Goal: Task Accomplishment & Management: Manage account settings

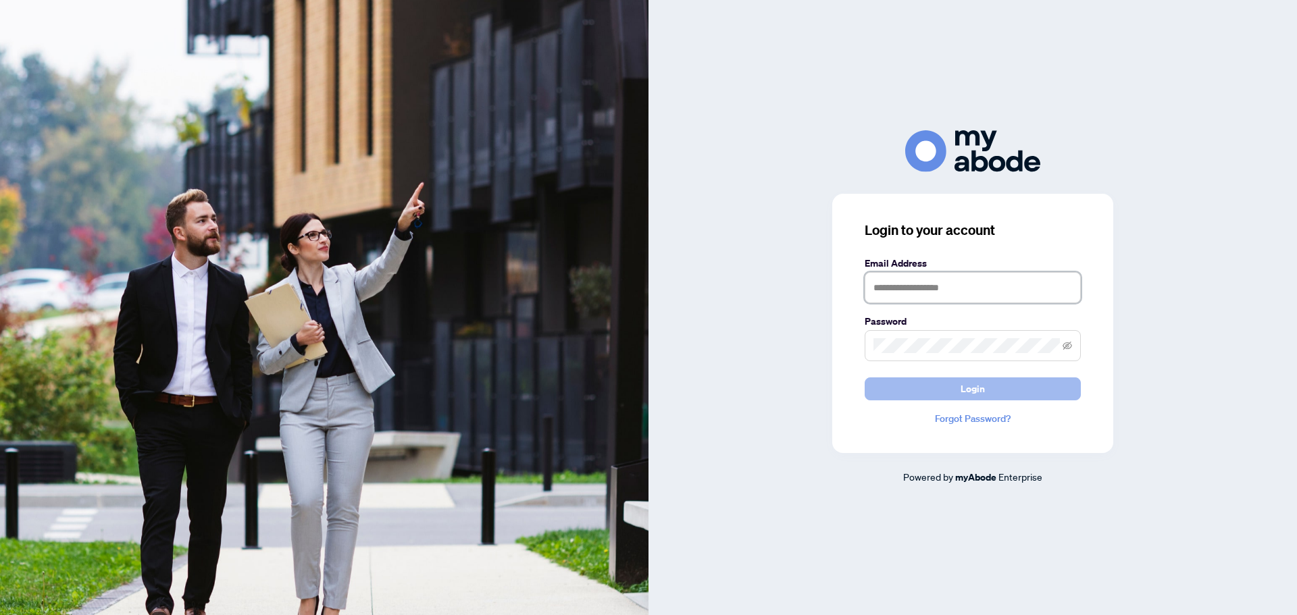
type input "**********"
drag, startPoint x: 970, startPoint y: 382, endPoint x: 960, endPoint y: 393, distance: 14.8
click at [971, 382] on span "Login" at bounding box center [972, 389] width 24 height 22
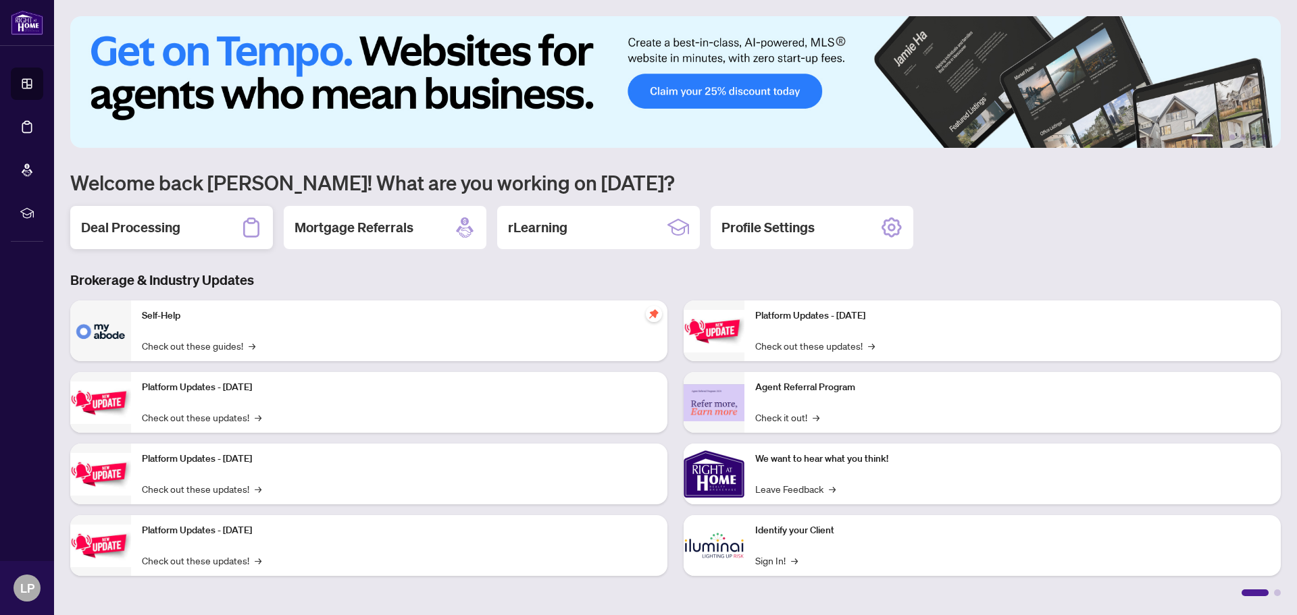
click at [149, 227] on h2 "Deal Processing" at bounding box center [130, 227] width 99 height 19
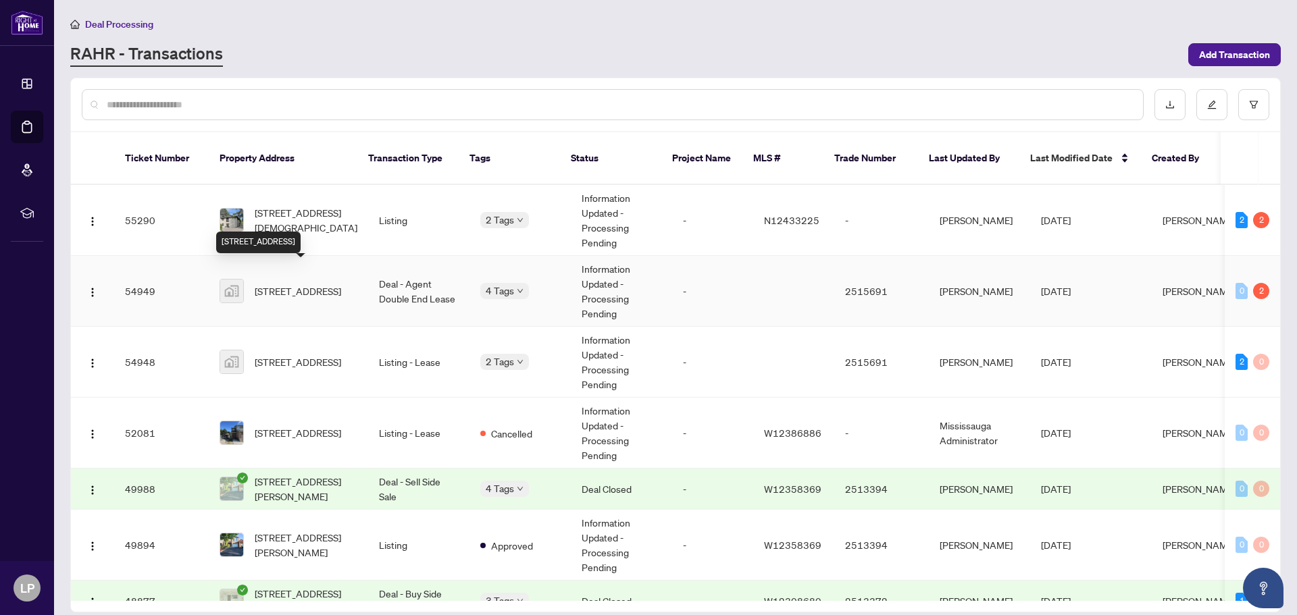
click at [285, 284] on span "[STREET_ADDRESS]" at bounding box center [298, 291] width 86 height 15
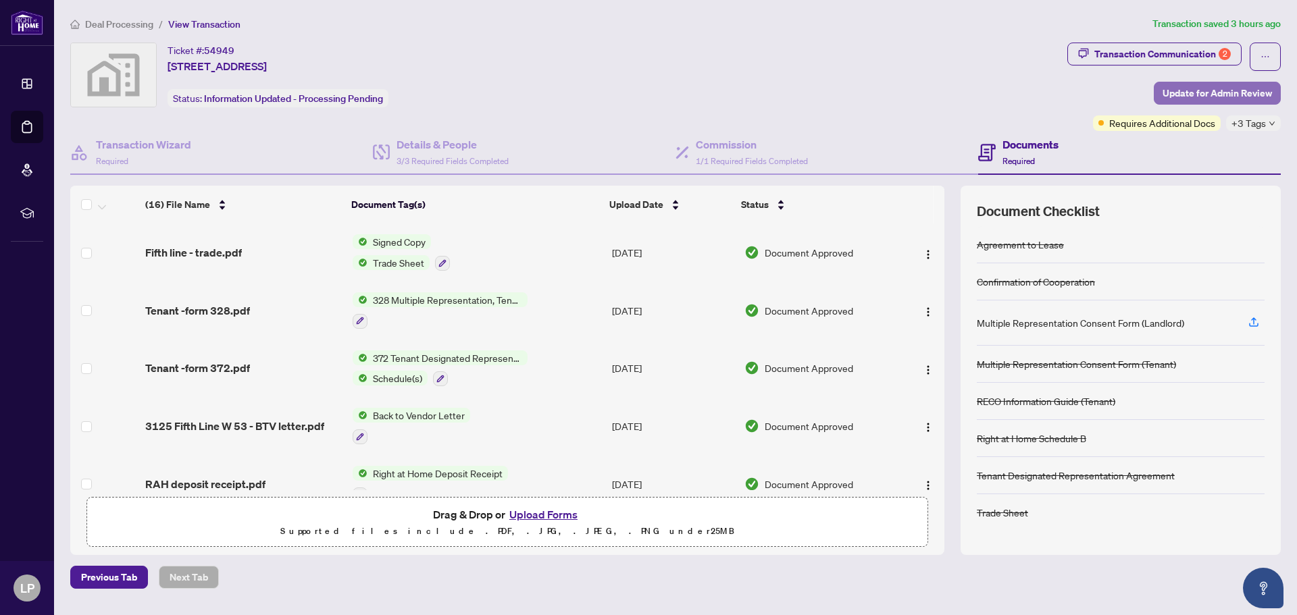
click at [1197, 96] on span "Update for Admin Review" at bounding box center [1216, 93] width 109 height 22
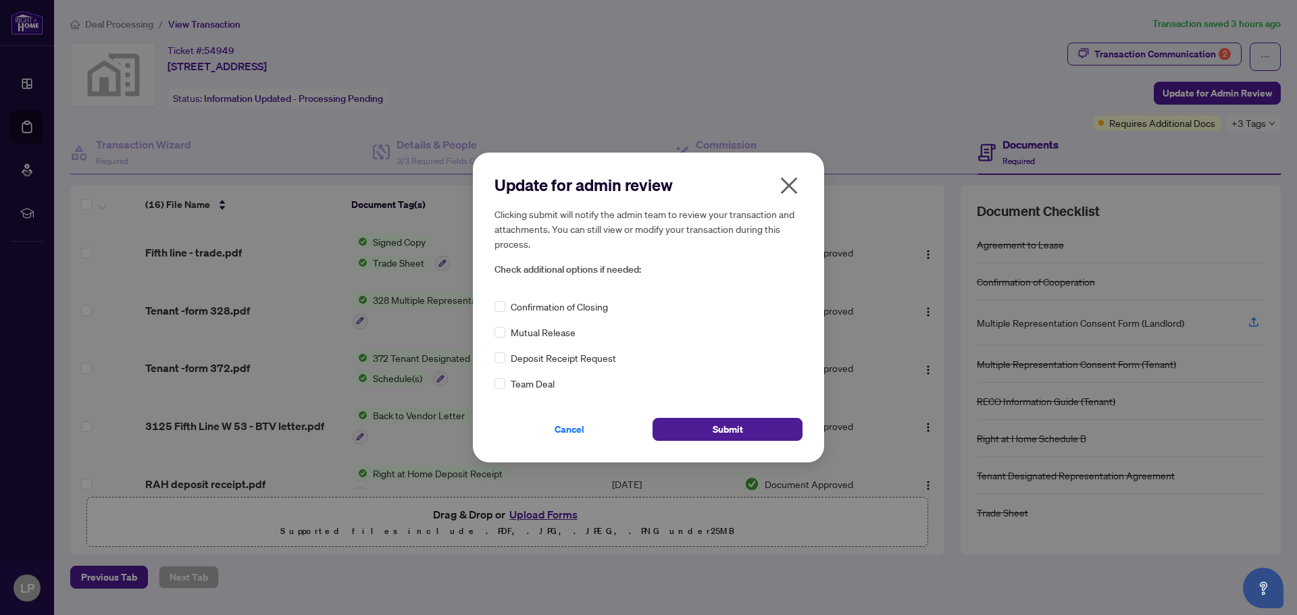
click at [793, 185] on icon "close" at bounding box center [789, 186] width 22 height 22
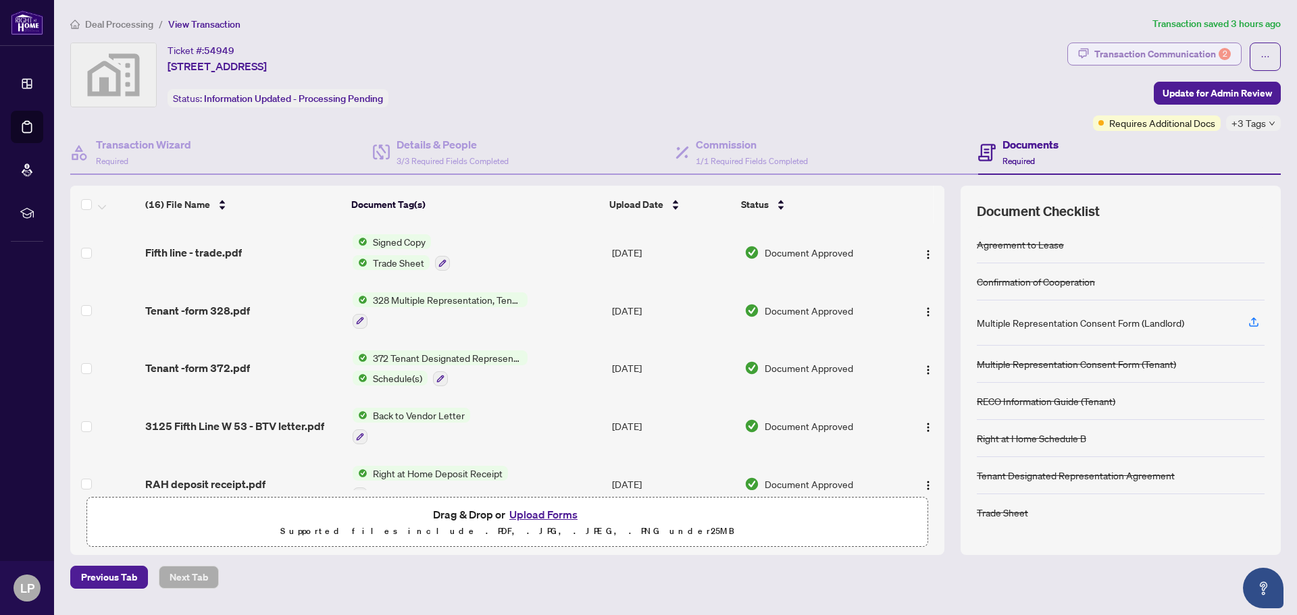
click at [1192, 51] on div "Transaction Communication 2" at bounding box center [1162, 54] width 136 height 22
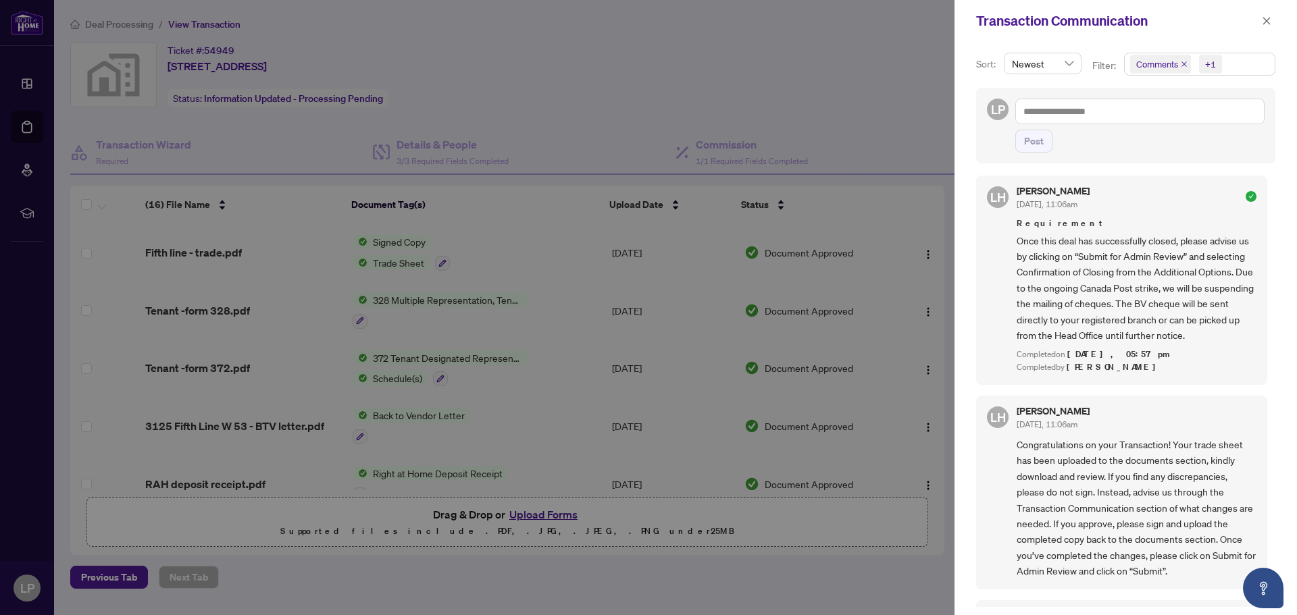
scroll to position [945, 0]
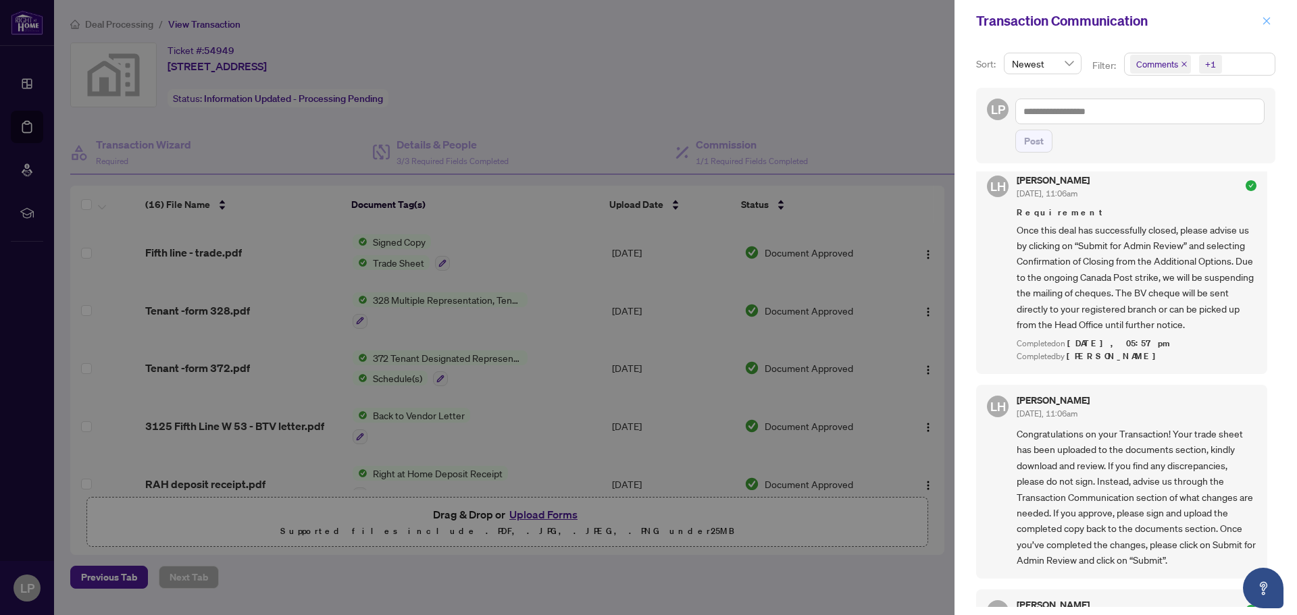
click at [1261, 23] on button "button" at bounding box center [1266, 21] width 18 height 16
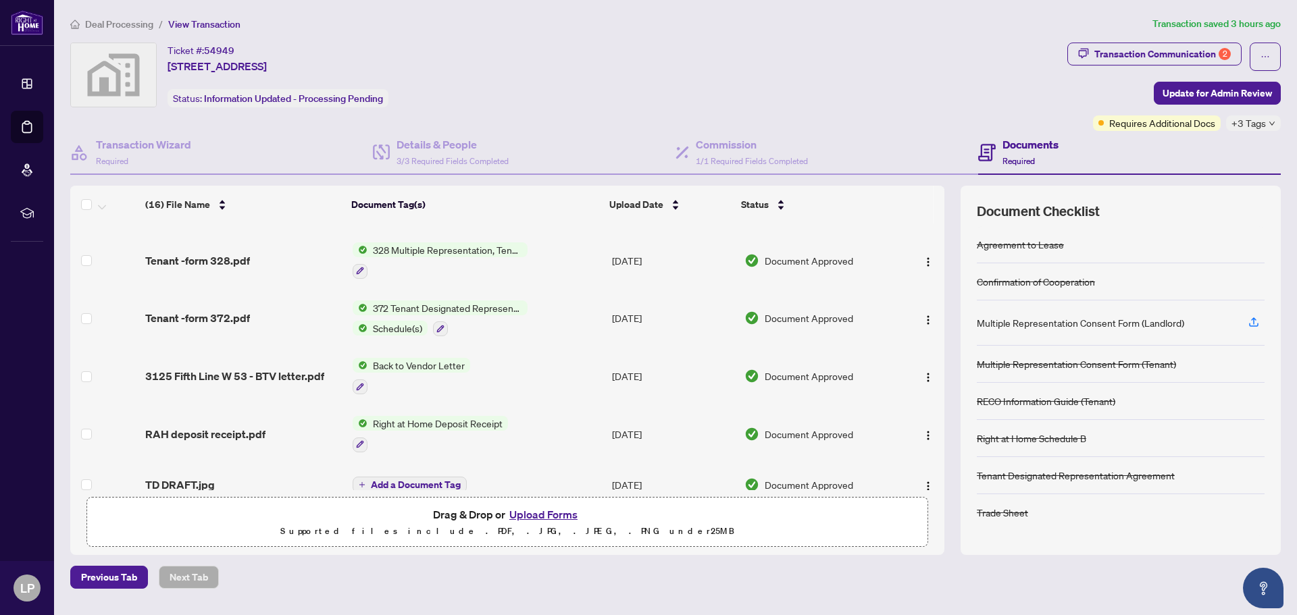
scroll to position [0, 0]
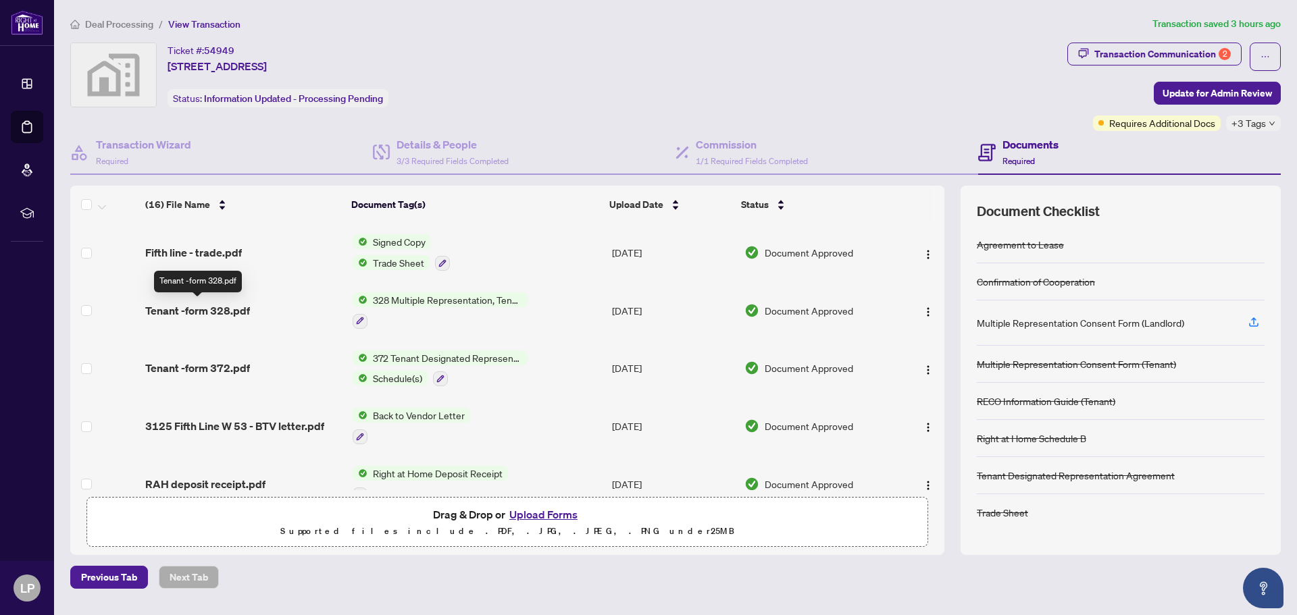
click at [216, 311] on span "Tenant -form 328.pdf" at bounding box center [197, 311] width 105 height 16
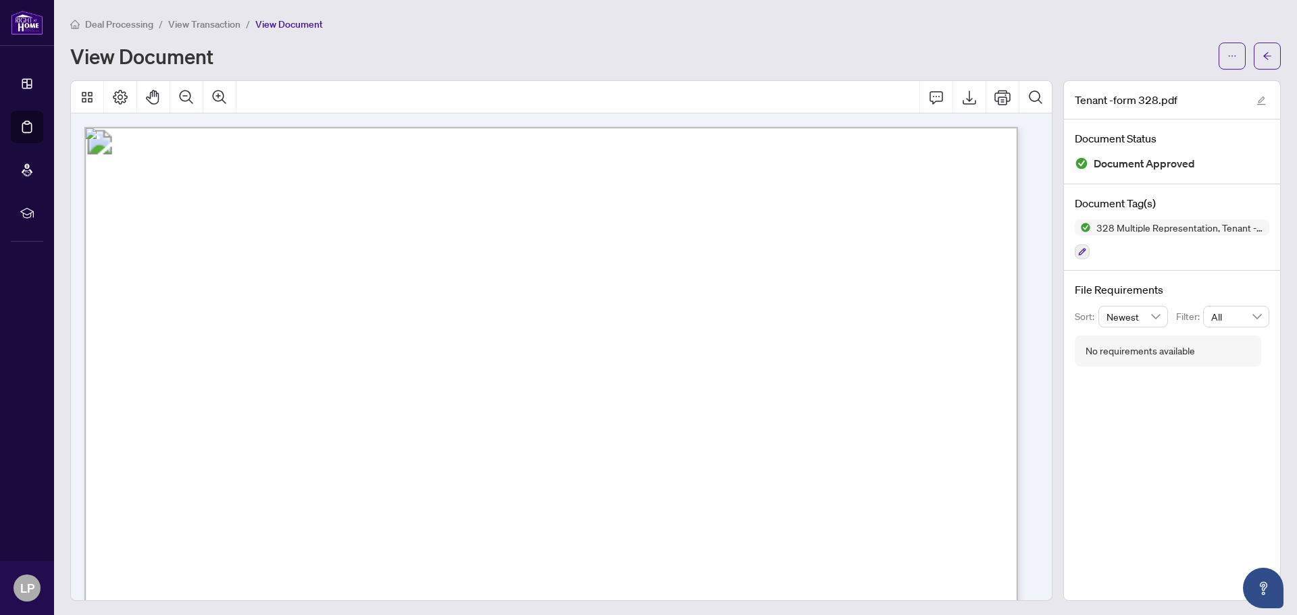
click at [228, 24] on span "View Transaction" at bounding box center [204, 24] width 72 height 12
